Goal: Task Accomplishment & Management: Manage account settings

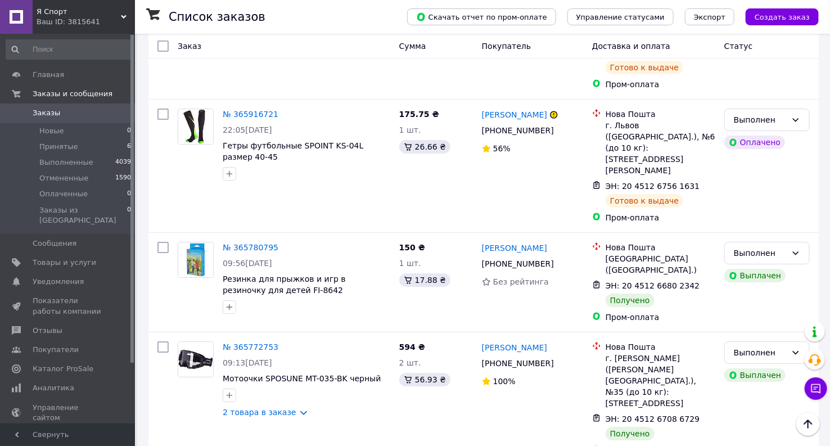
scroll to position [1750, 0]
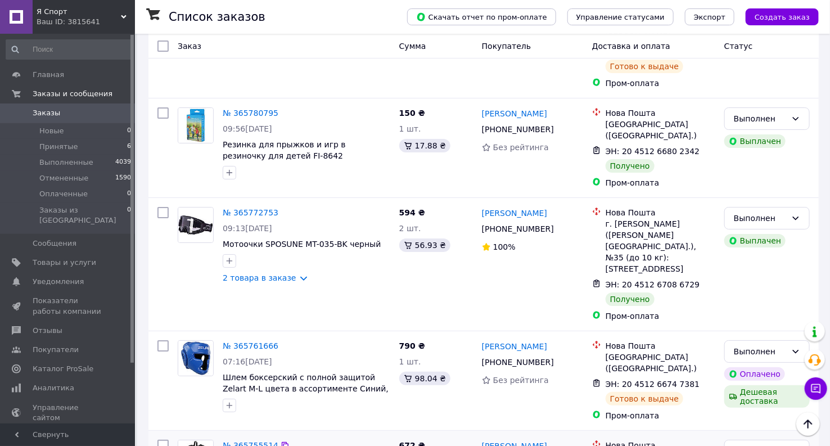
click at [531, 440] on link "[PERSON_NAME]" at bounding box center [514, 445] width 65 height 11
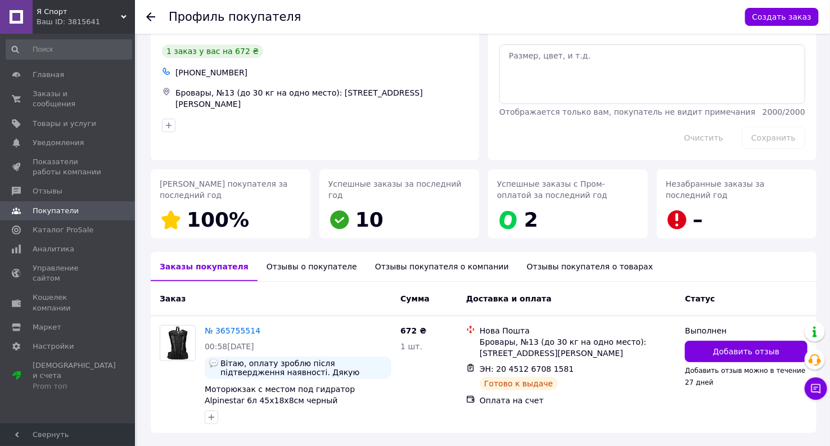
scroll to position [72, 0]
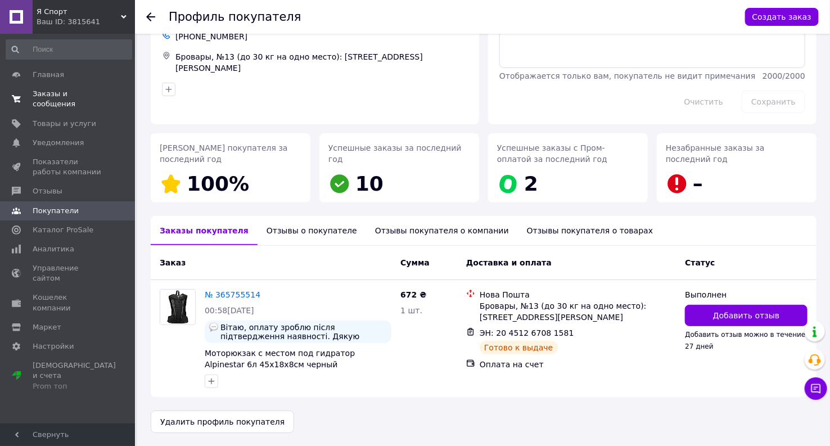
click at [56, 93] on span "Заказы и сообщения" at bounding box center [68, 99] width 71 height 20
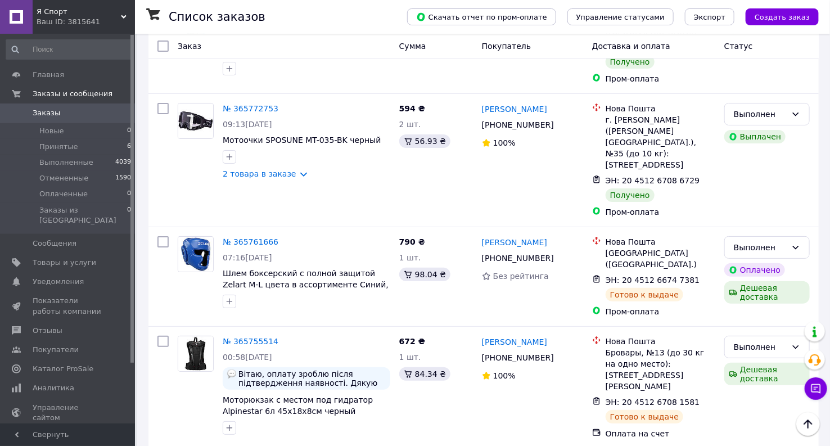
scroll to position [1791, 0]
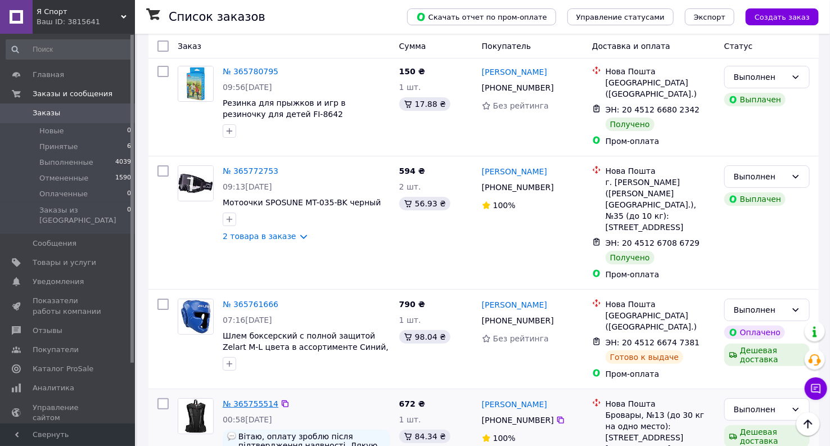
click at [243, 399] on link "№ 365755514" at bounding box center [251, 403] width 56 height 9
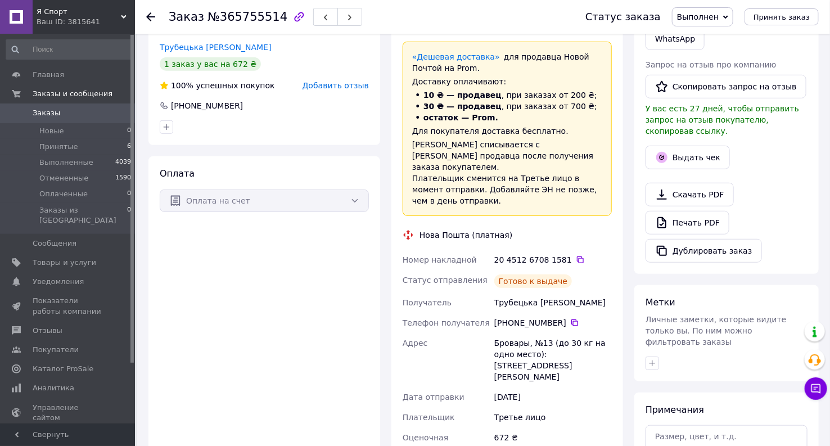
scroll to position [62, 0]
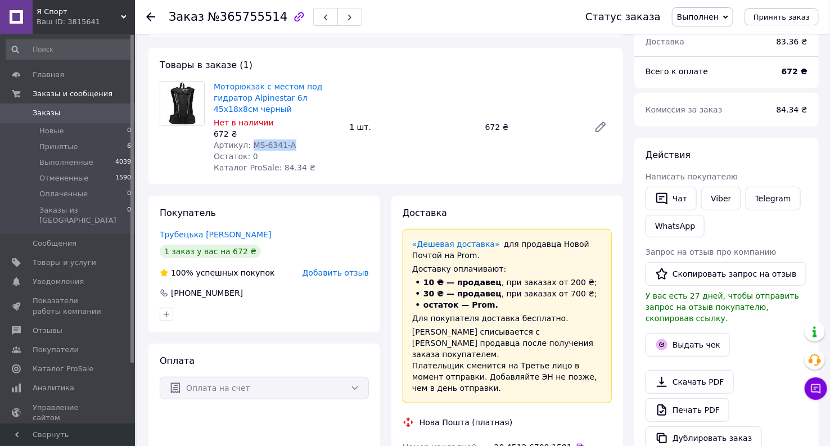
drag, startPoint x: 292, startPoint y: 143, endPoint x: 247, endPoint y: 139, distance: 45.8
click at [247, 139] on div "Артикул: MS-6341-A" at bounding box center [277, 144] width 127 height 11
copy span "MS-6341-A"
click at [83, 258] on span "Товары и услуги" at bounding box center [65, 263] width 64 height 10
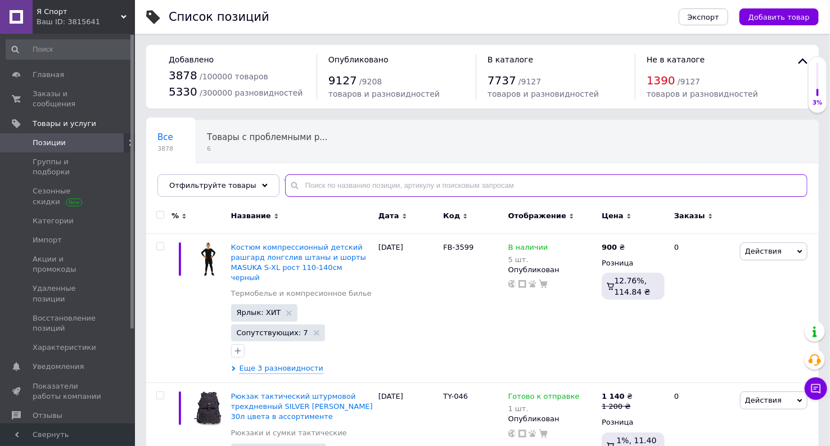
click at [418, 187] on input "text" at bounding box center [546, 185] width 522 height 22
paste input "MS-6341-A"
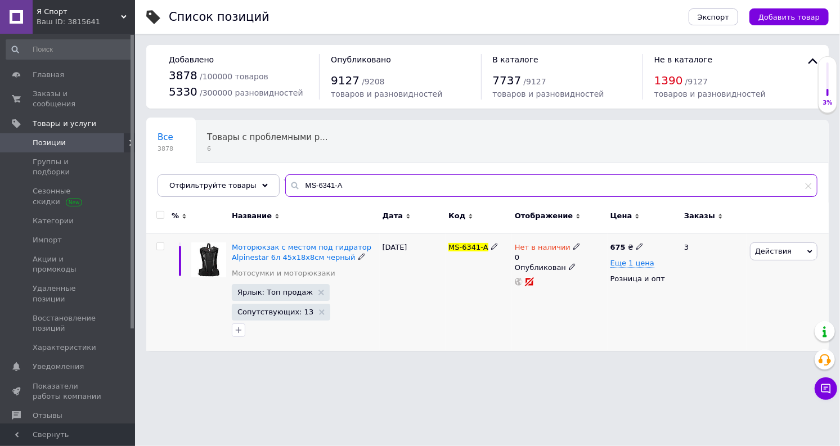
type input "MS-6341-A"
click at [573, 247] on use at bounding box center [576, 246] width 6 height 6
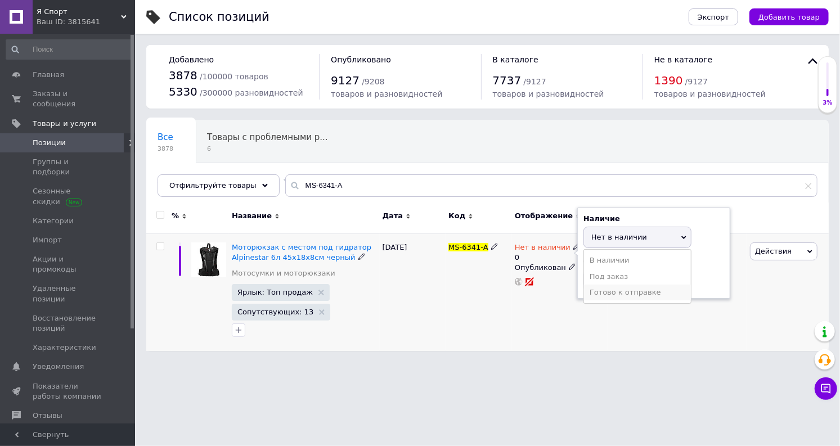
click at [605, 287] on li "Готово к отправке" at bounding box center [637, 293] width 107 height 16
drag, startPoint x: 605, startPoint y: 281, endPoint x: 579, endPoint y: 276, distance: 26.3
click at [580, 280] on div "Наличие Готово к отправке В наличии Нет в наличии Под заказ Остатки 0 шт." at bounding box center [653, 253] width 153 height 91
type input "1"
click at [477, 314] on div "MS-6341-A" at bounding box center [478, 292] width 66 height 118
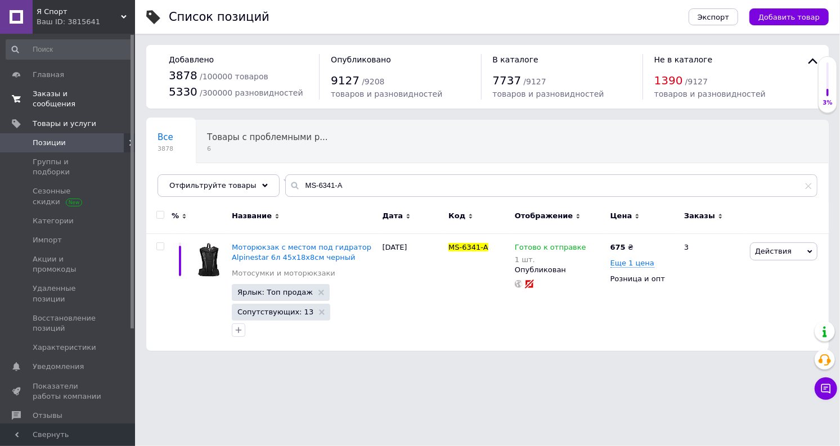
click at [49, 91] on span "Заказы и сообщения" at bounding box center [68, 99] width 71 height 20
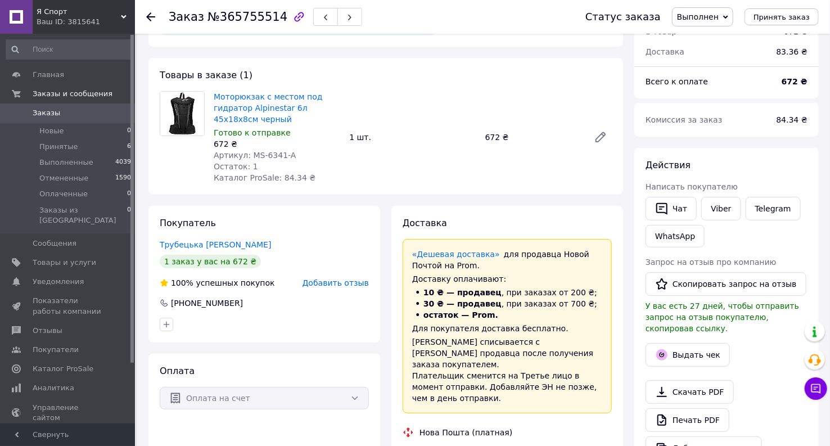
scroll to position [37, 0]
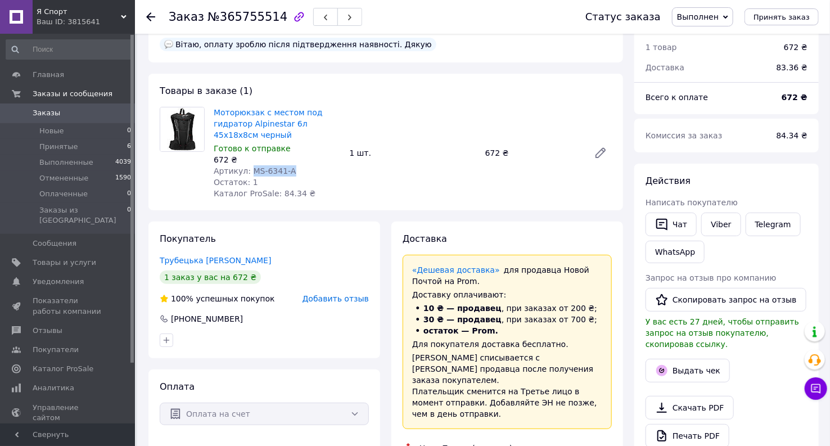
drag, startPoint x: 287, startPoint y: 168, endPoint x: 248, endPoint y: 170, distance: 38.9
click at [248, 170] on div "Артикул: MS-6341-A" at bounding box center [277, 170] width 127 height 11
copy span "MS-6341-A"
click at [83, 258] on span "Товары и услуги" at bounding box center [65, 263] width 64 height 10
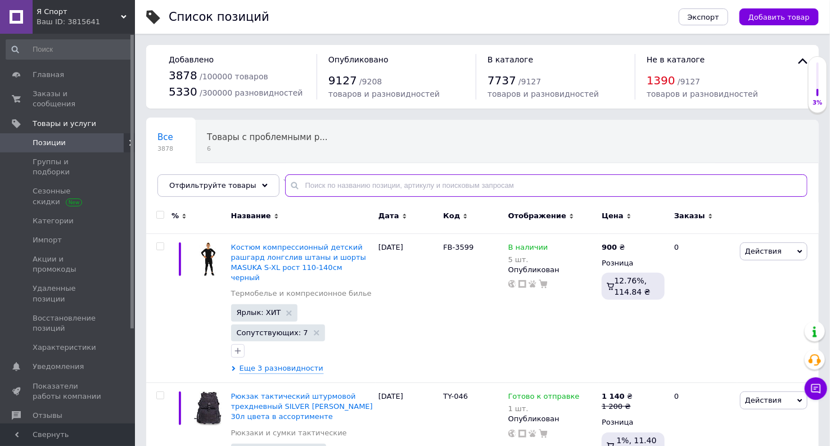
click at [429, 185] on input "text" at bounding box center [546, 185] width 522 height 22
paste input "MS-6341-A"
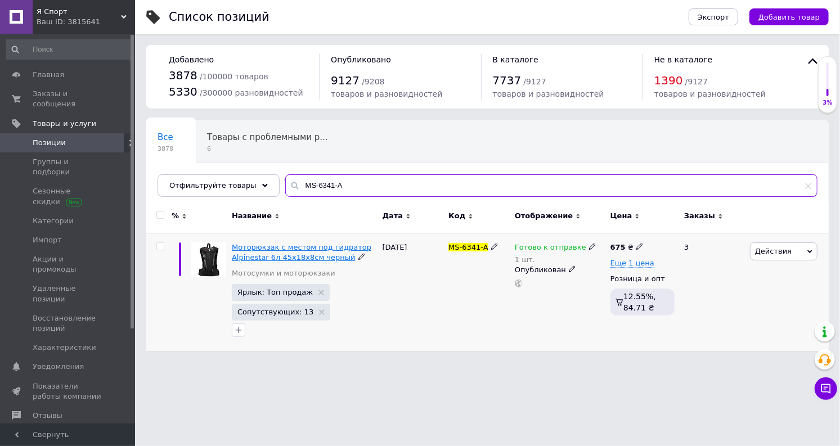
type input "MS-6341-A"
click at [258, 252] on span "Моторюкзак с местом под гидратор Alpinestar 6л 45x18x8см черный" at bounding box center [301, 252] width 139 height 19
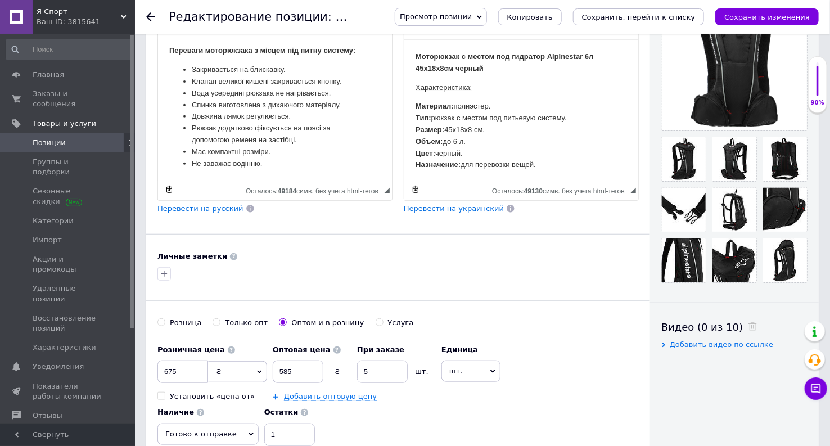
scroll to position [375, 0]
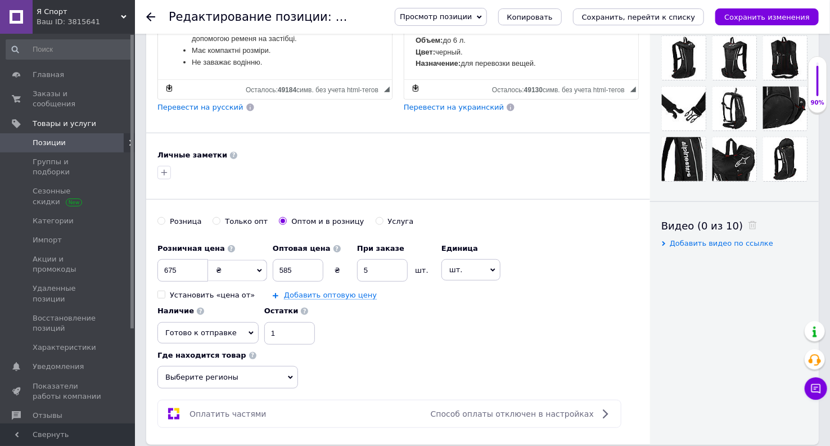
click at [161, 218] on input "Розница" at bounding box center [160, 220] width 7 height 7
radio input "true"
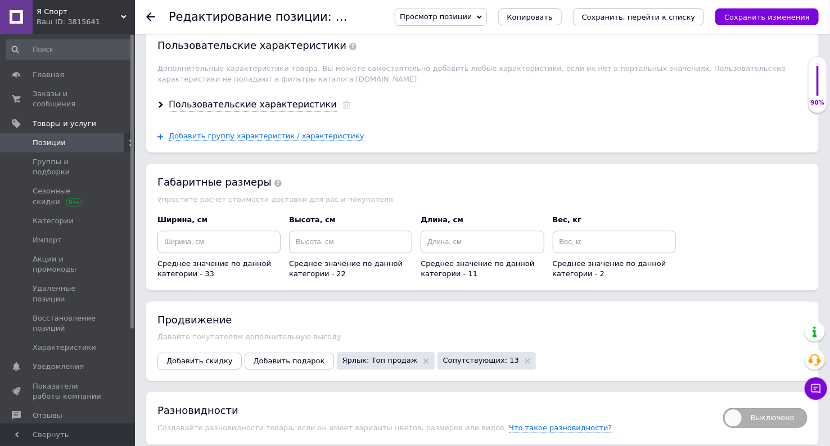
scroll to position [1411, 0]
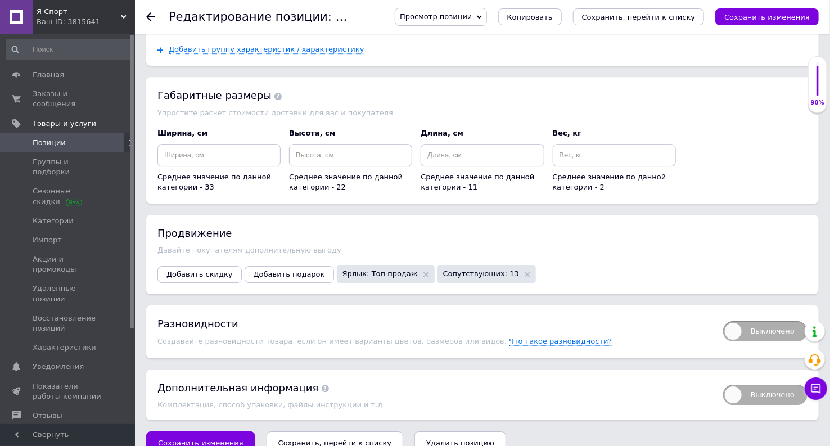
click at [309, 439] on icon "Сохранить, перейти к списку" at bounding box center [335, 443] width 114 height 8
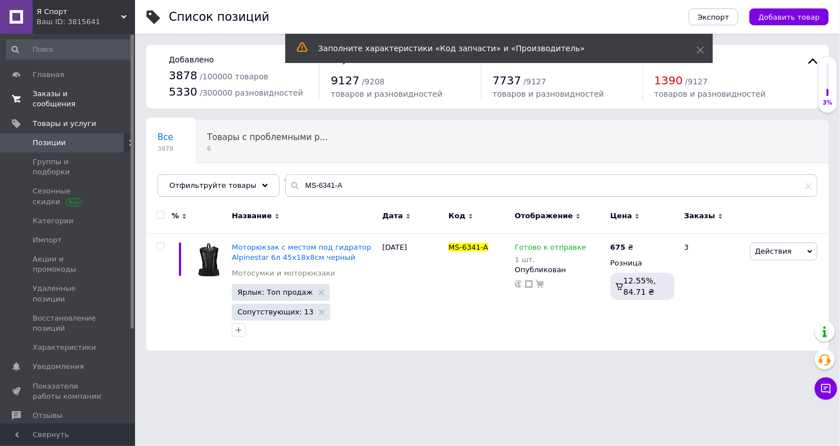
click at [38, 96] on span "Заказы и сообщения" at bounding box center [68, 99] width 71 height 20
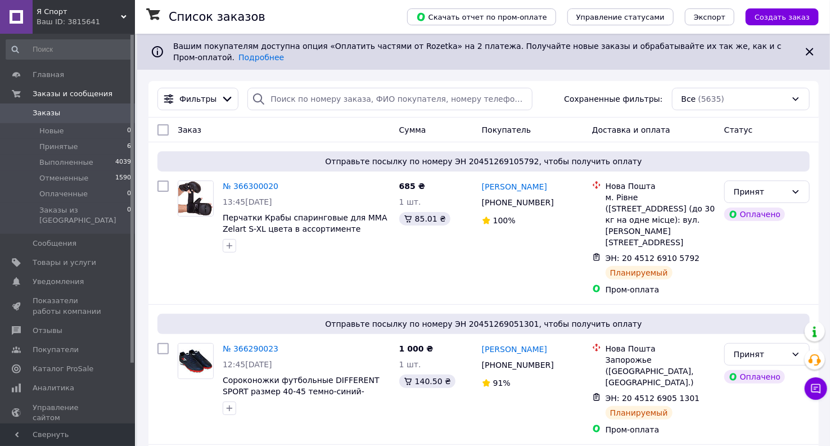
click at [43, 109] on span "Заказы" at bounding box center [47, 113] width 28 height 10
